Goal: Task Accomplishment & Management: Use online tool/utility

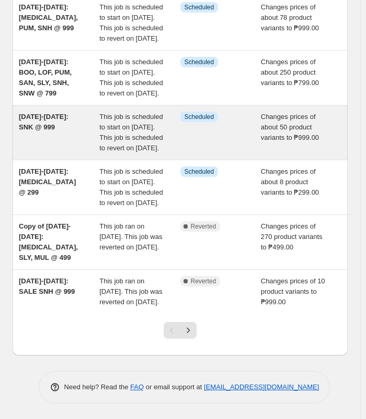
scroll to position [449, 0]
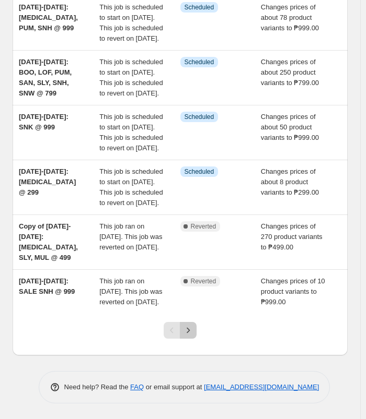
click at [190, 331] on icon "Next" at bounding box center [187, 331] width 3 height 6
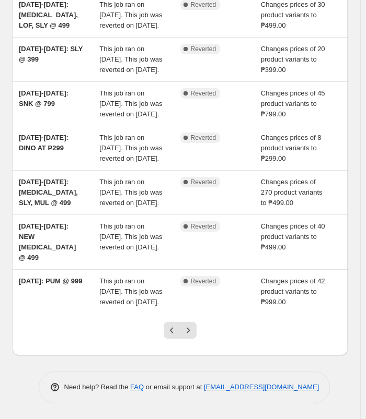
scroll to position [418, 0]
click at [176, 335] on button "Previous" at bounding box center [172, 330] width 17 height 17
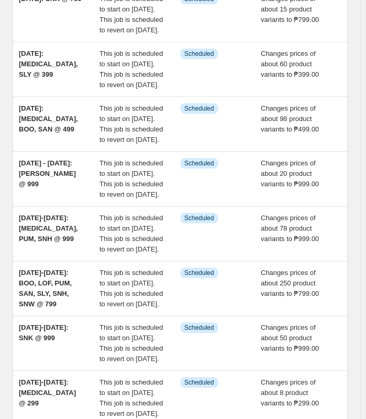
scroll to position [104, 0]
